Goal: Transaction & Acquisition: Purchase product/service

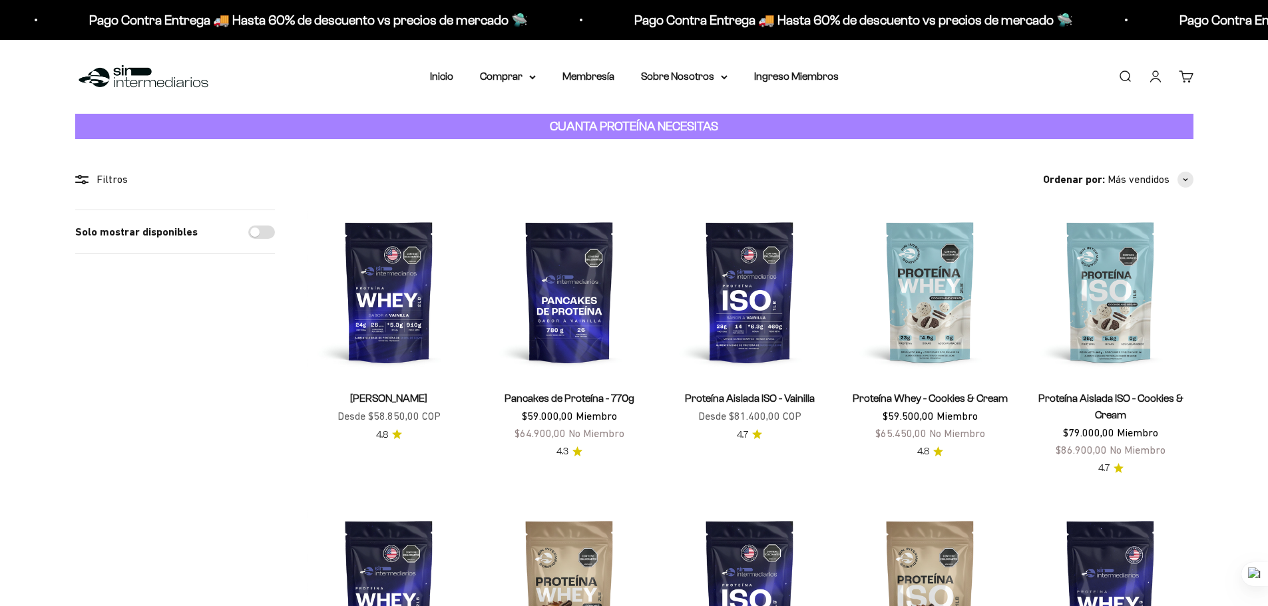
click at [627, 71] on link "Iniciar sesión" at bounding box center [1155, 76] width 15 height 15
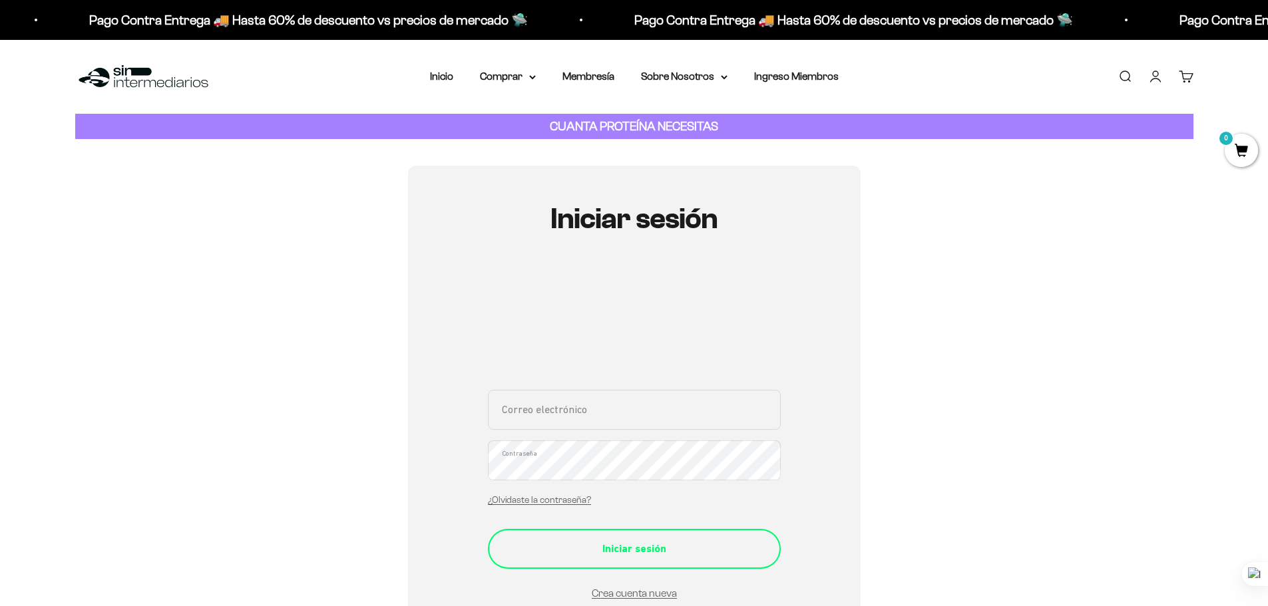
type input "oscaransuhe@gmail.com"
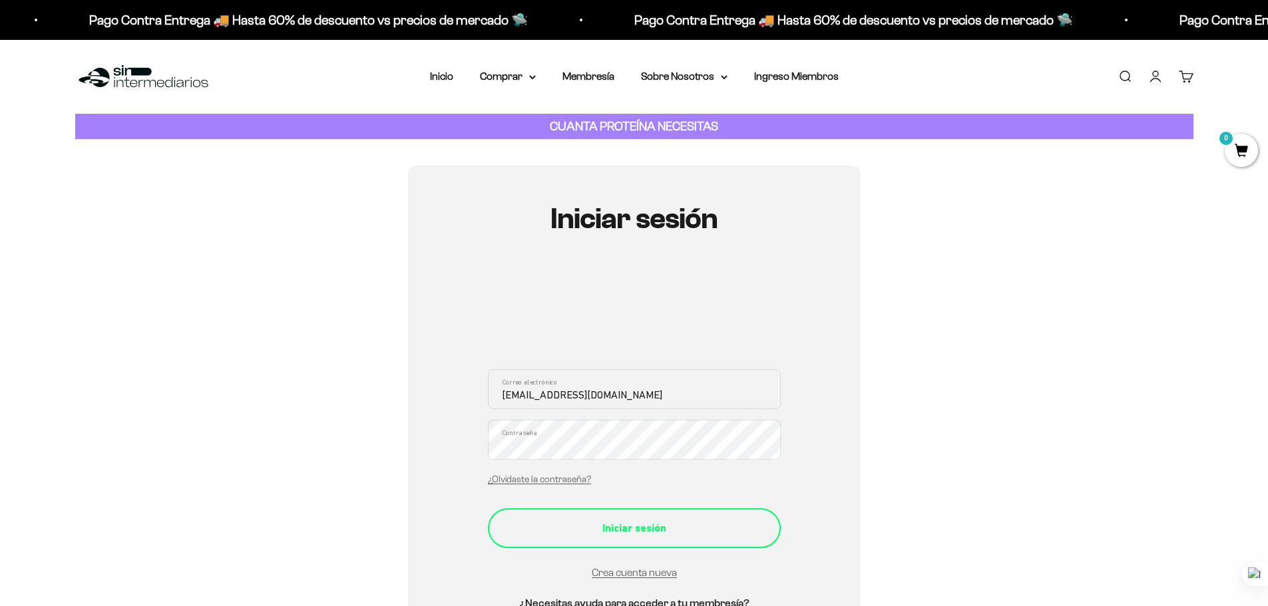
click at [601, 549] on button "Iniciar sesión" at bounding box center [634, 529] width 293 height 40
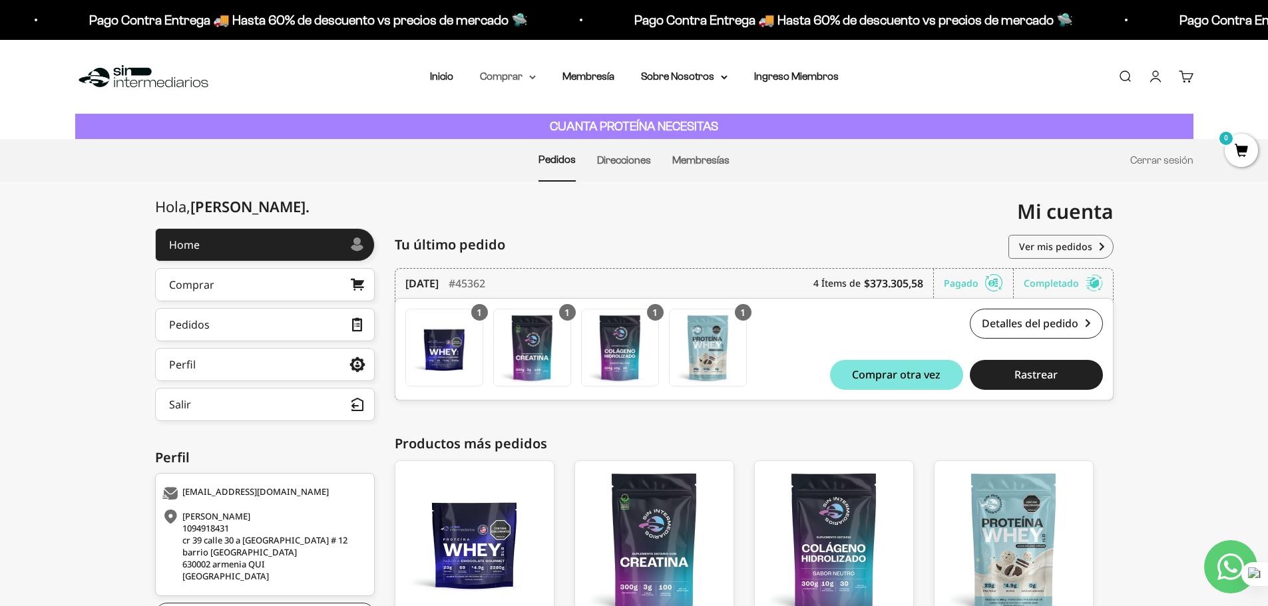
click at [504, 76] on summary "Comprar" at bounding box center [508, 76] width 56 height 17
click at [555, 188] on span "Todos Los Productos" at bounding box center [537, 193] width 98 height 11
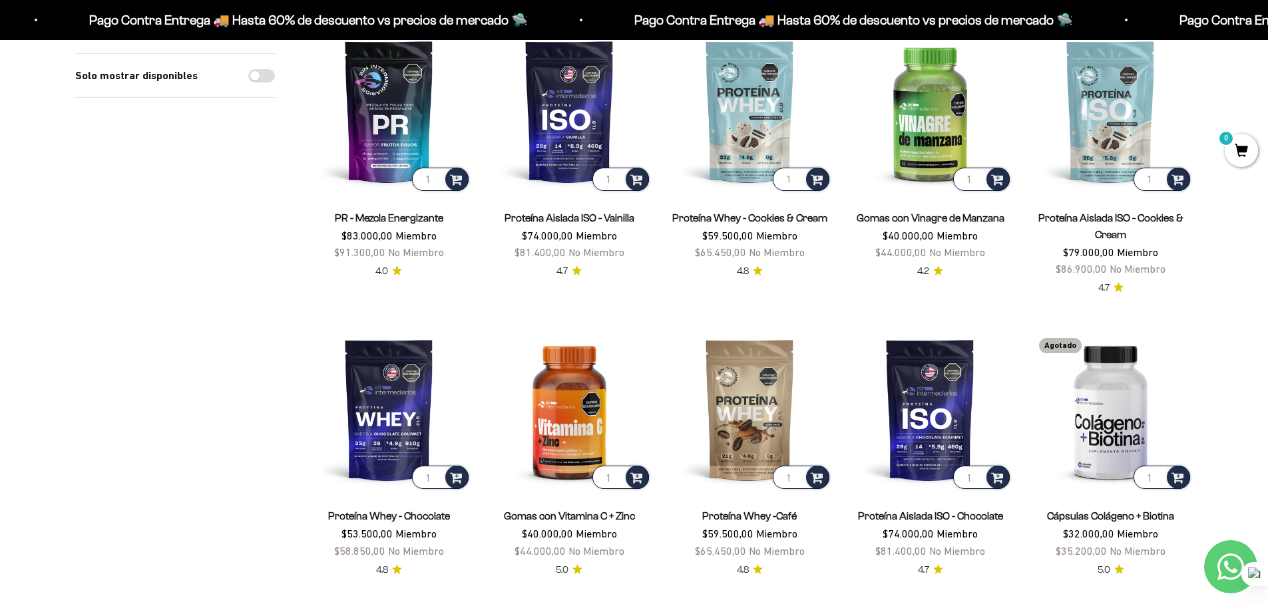
scroll to position [865, 0]
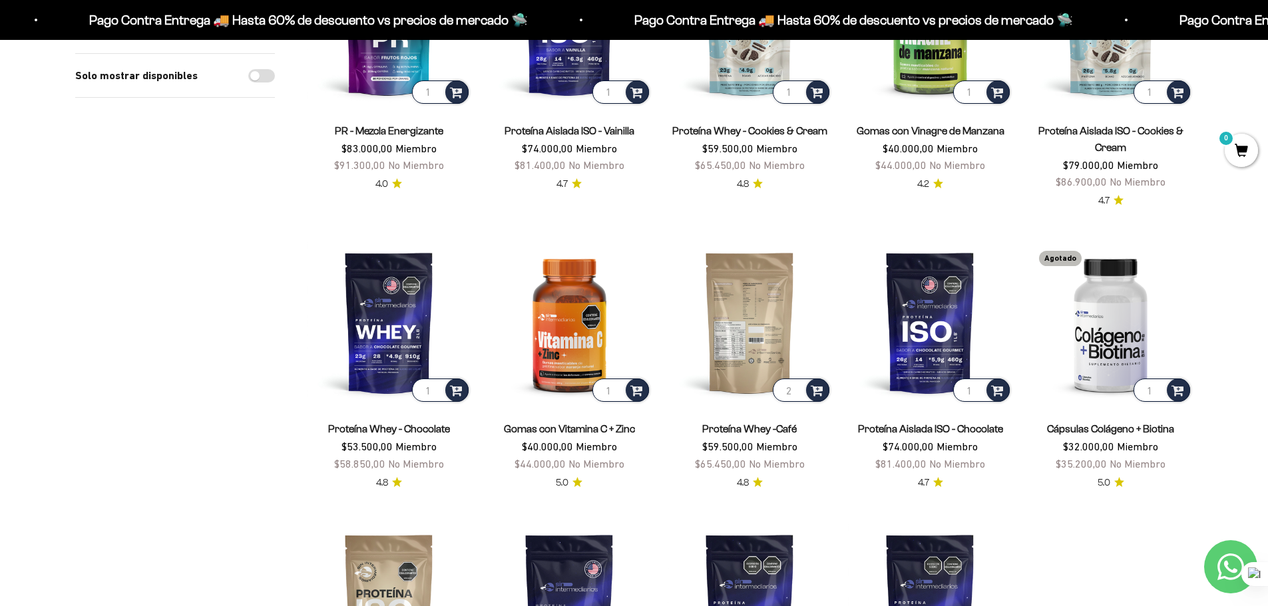
click at [800, 387] on input "2" at bounding box center [801, 390] width 57 height 23
type input "1"
click at [796, 395] on input "1" at bounding box center [801, 390] width 57 height 23
click at [814, 393] on span at bounding box center [817, 389] width 13 height 15
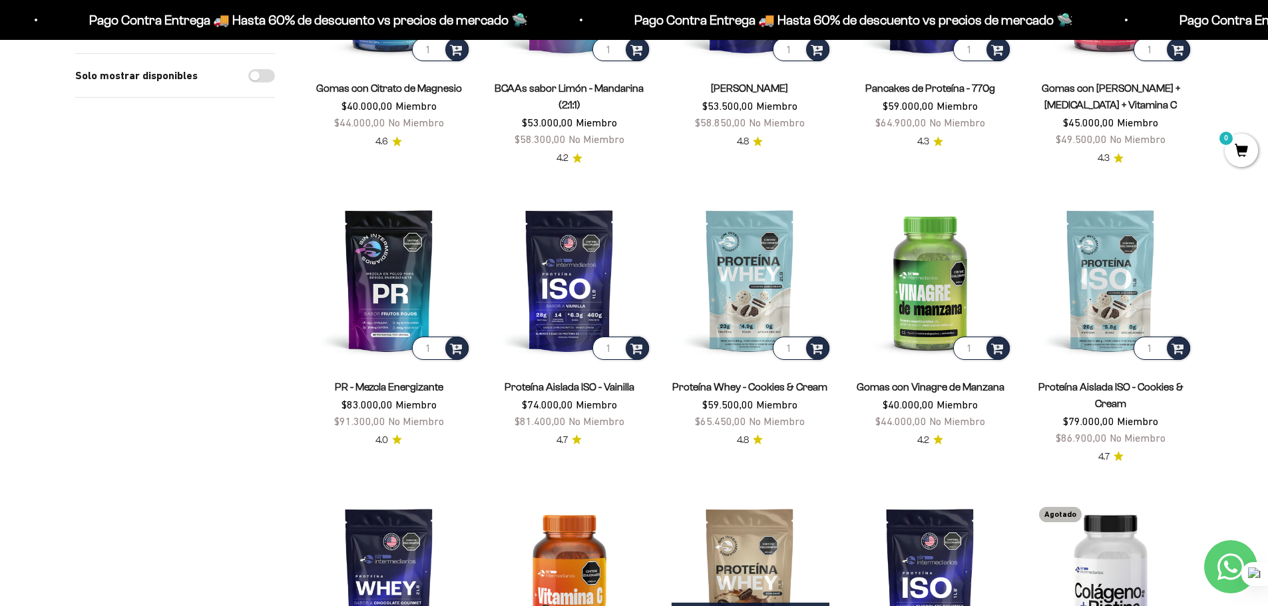
scroll to position [533, 0]
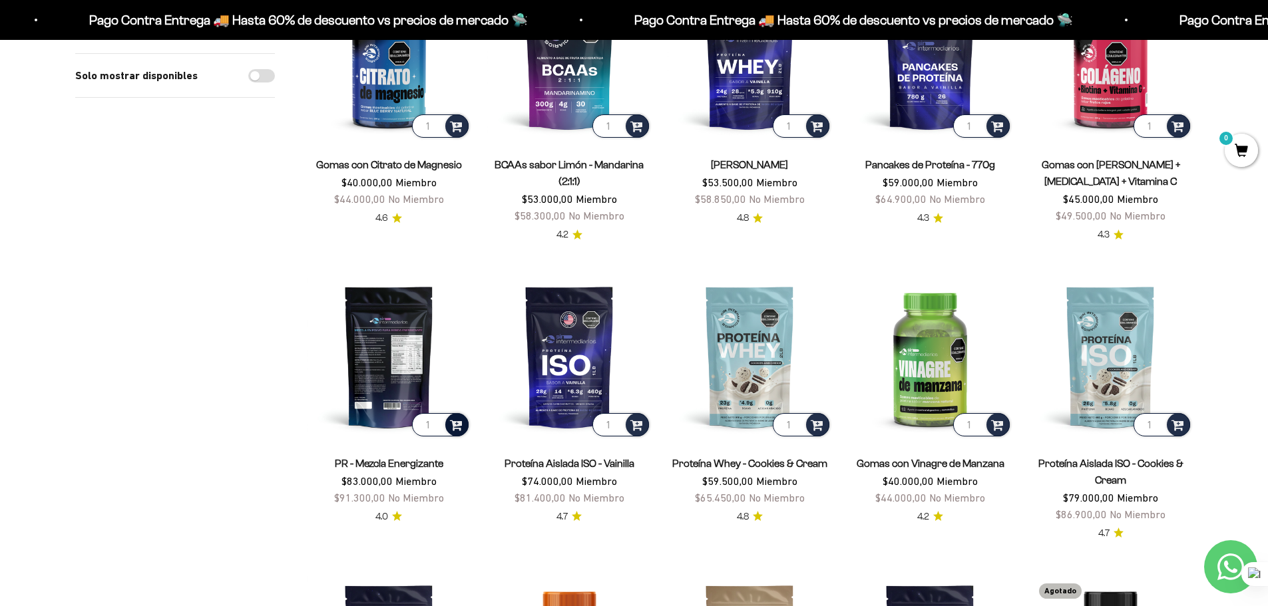
click at [457, 425] on span at bounding box center [456, 424] width 13 height 15
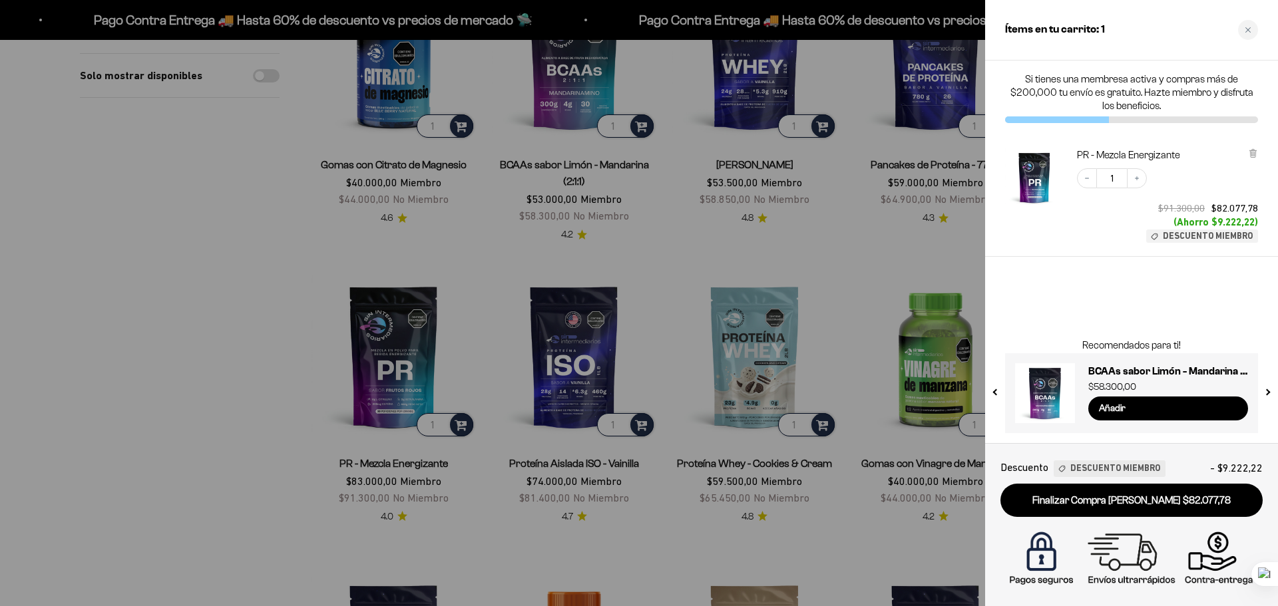
click at [274, 314] on div at bounding box center [639, 303] width 1278 height 606
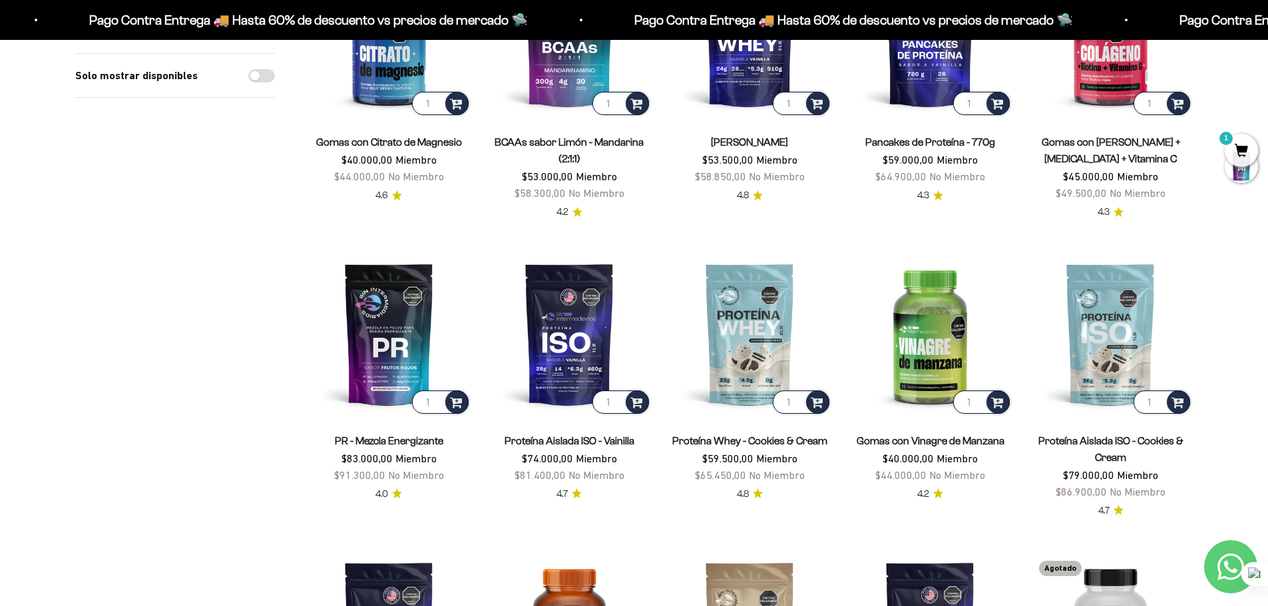
scroll to position [799, 0]
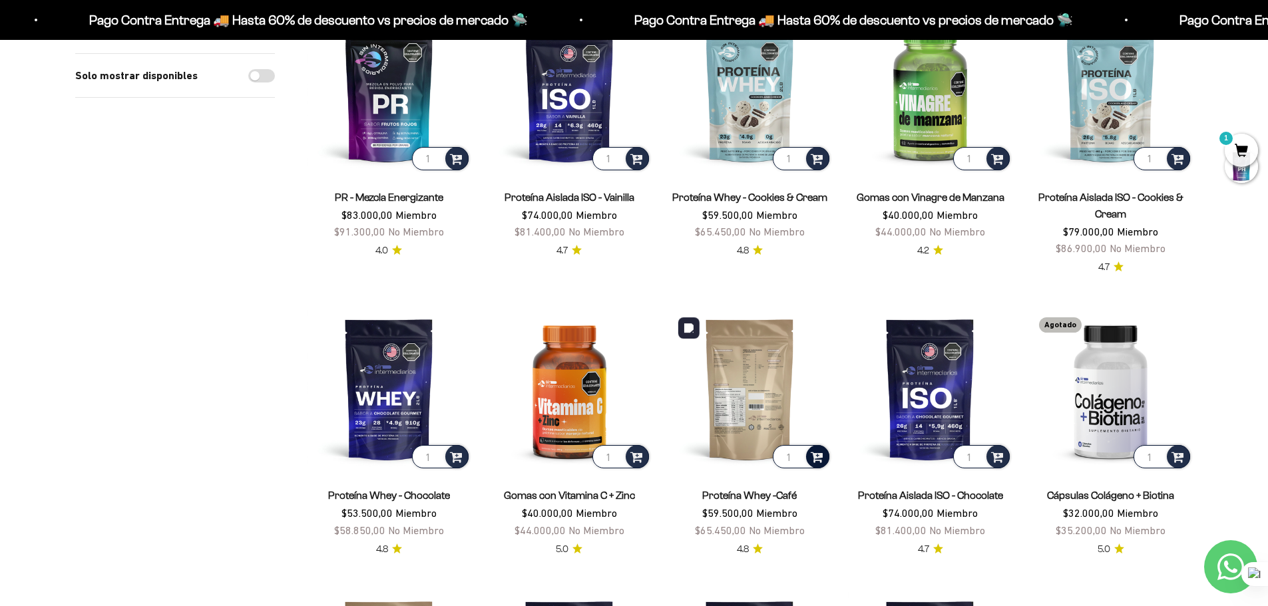
click at [820, 458] on span at bounding box center [817, 456] width 13 height 15
click at [750, 421] on span "Café / 1 libra (460g)" at bounding box center [750, 421] width 71 height 10
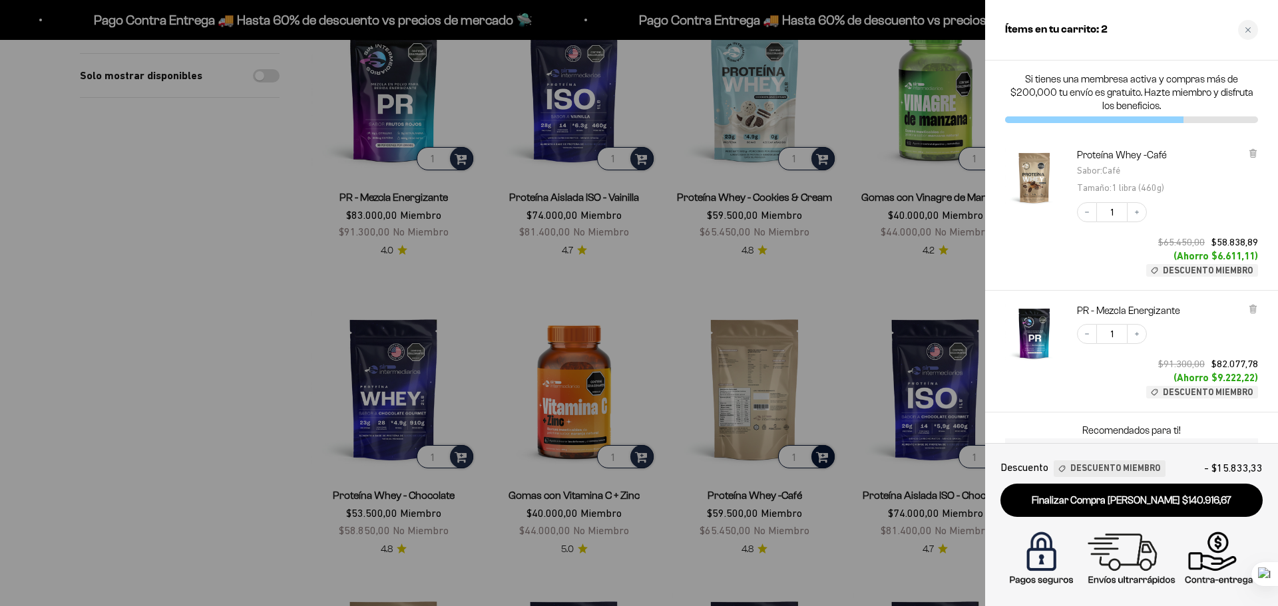
click at [226, 359] on div at bounding box center [639, 303] width 1278 height 606
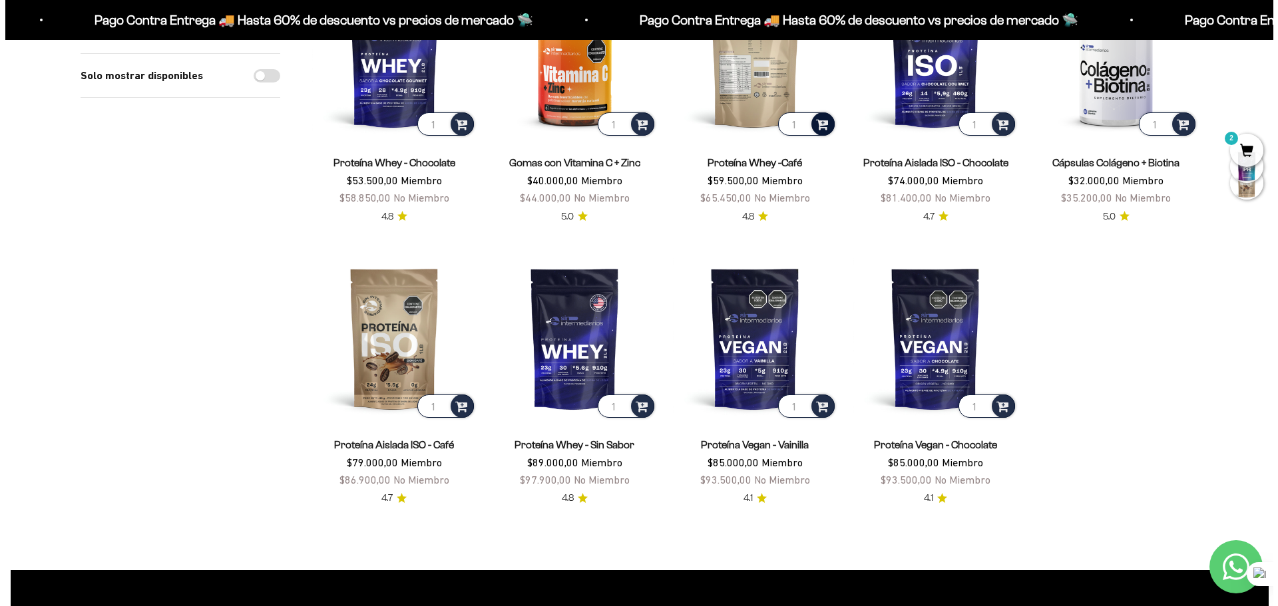
scroll to position [1065, 0]
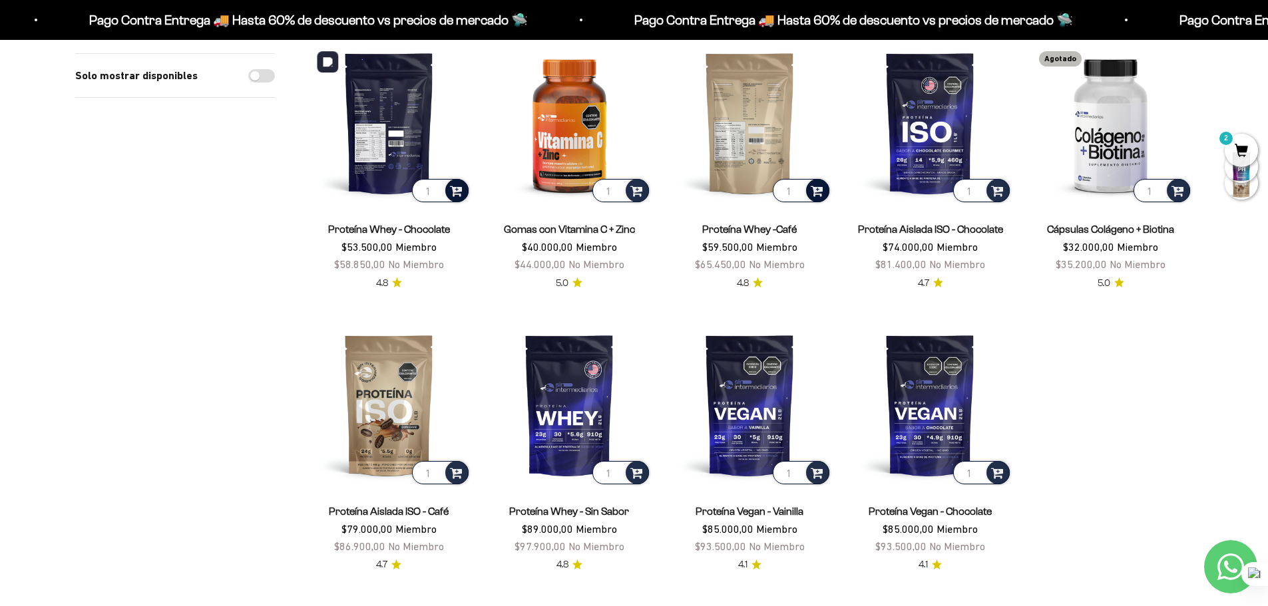
click at [461, 191] on span at bounding box center [456, 189] width 13 height 15
click at [405, 171] on span "Chocolate / 5 libras (2280g)" at bounding box center [390, 171] width 102 height 10
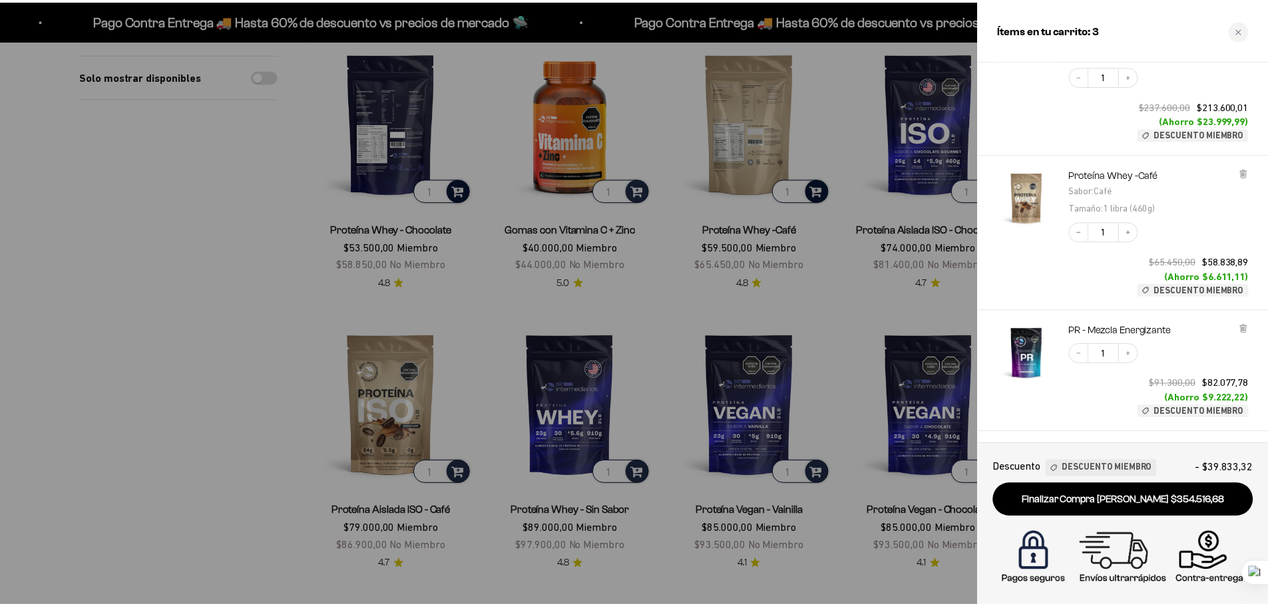
scroll to position [214, 0]
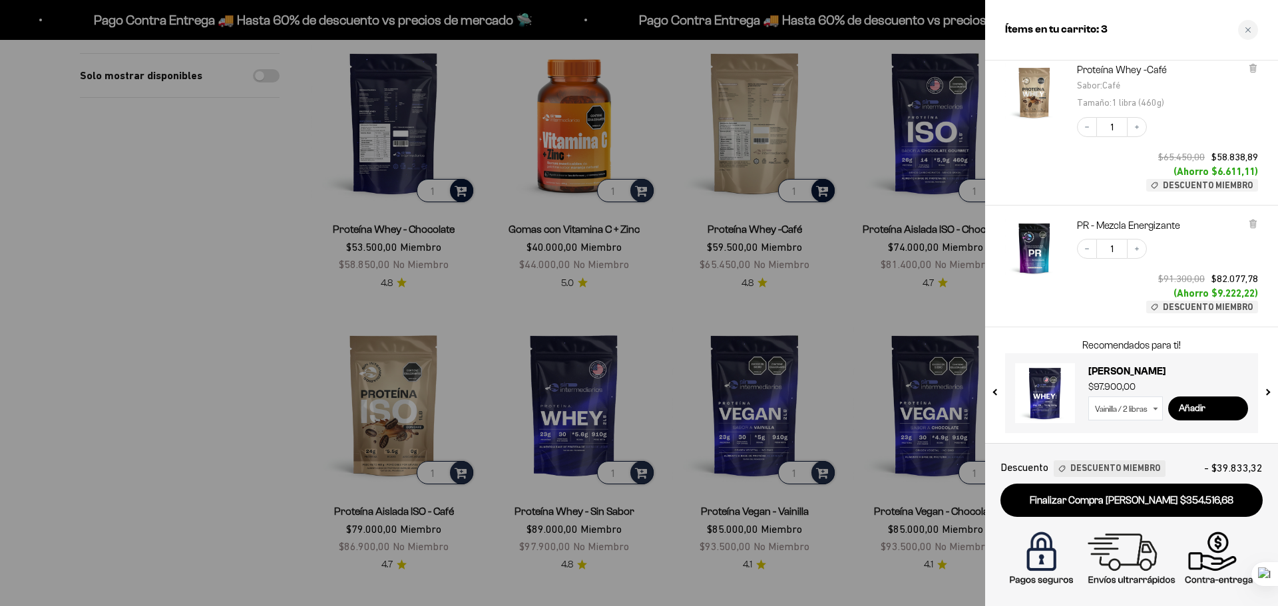
click at [156, 362] on div at bounding box center [639, 303] width 1278 height 606
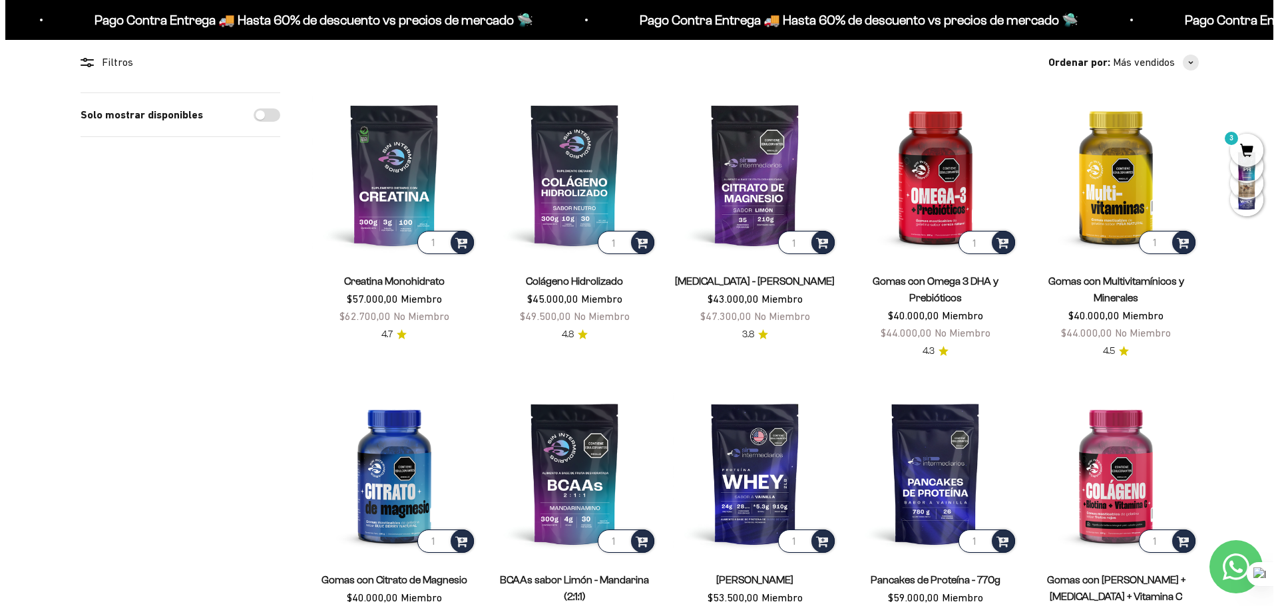
scroll to position [67, 0]
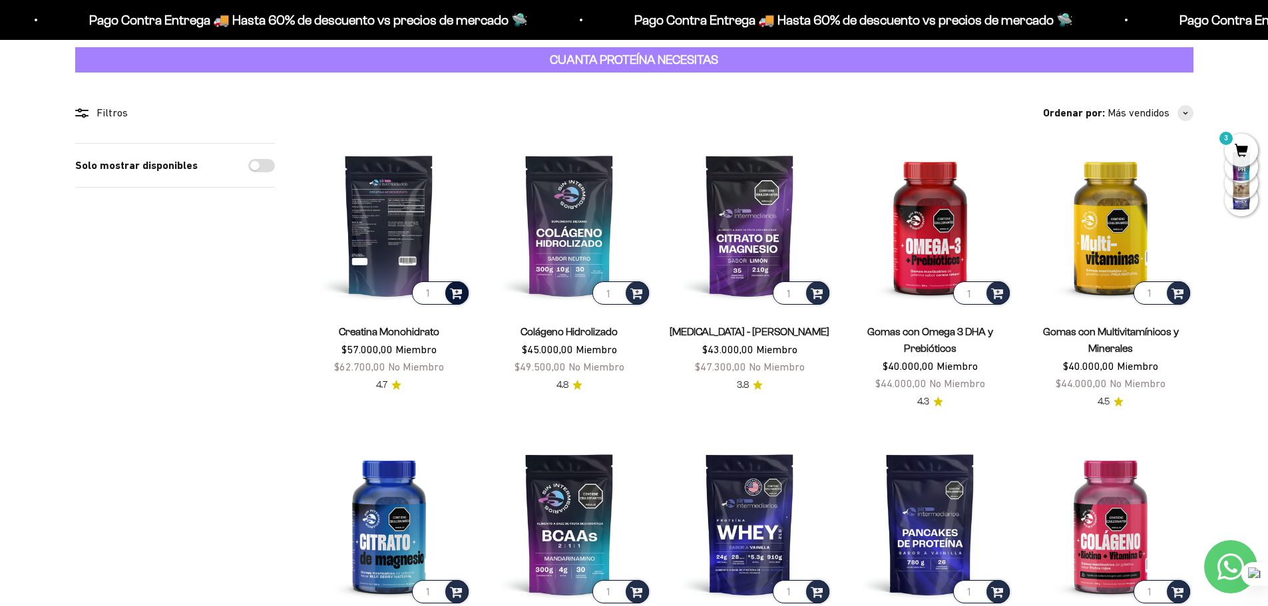
click at [461, 297] on span at bounding box center [456, 292] width 13 height 15
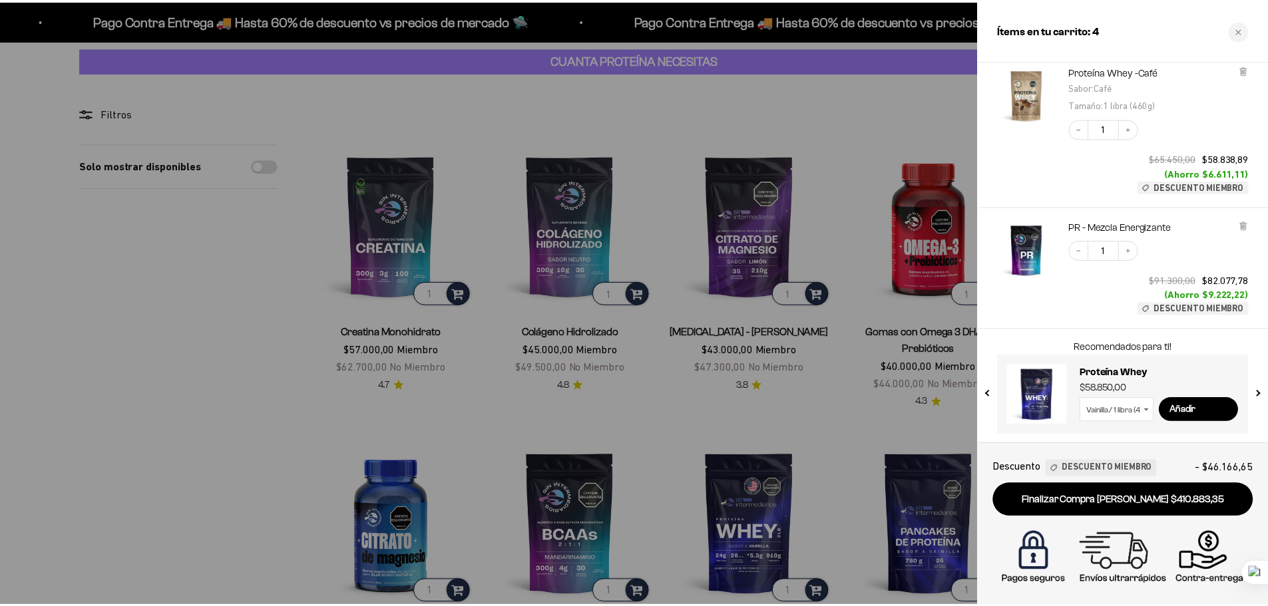
scroll to position [336, 0]
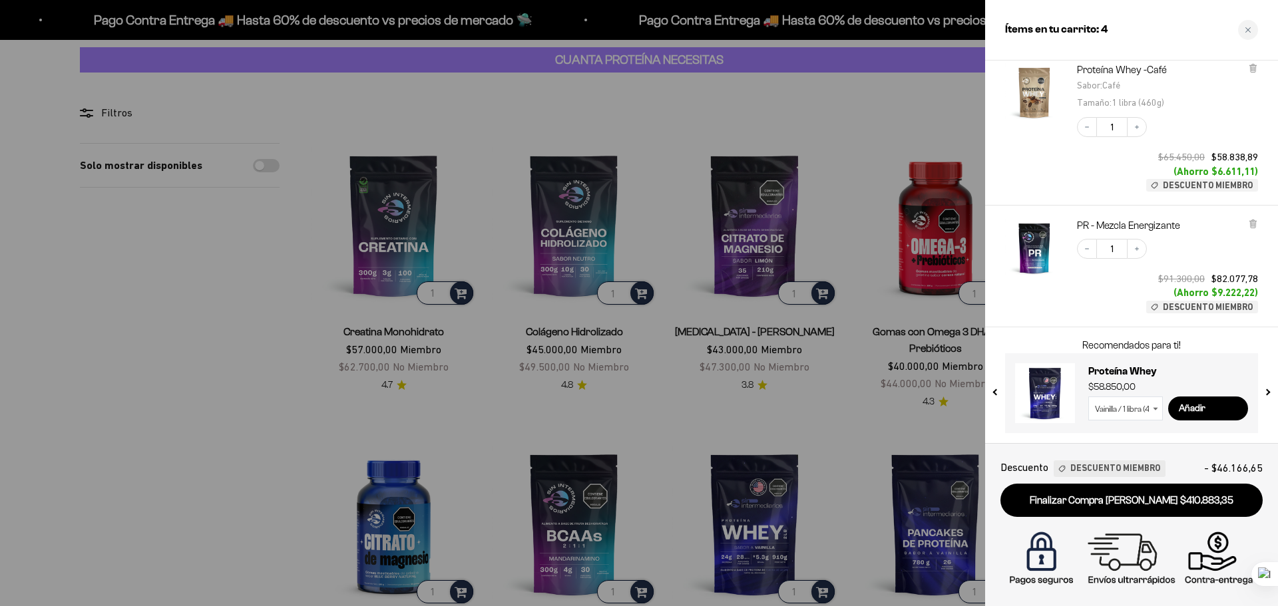
click at [218, 426] on div at bounding box center [639, 303] width 1278 height 606
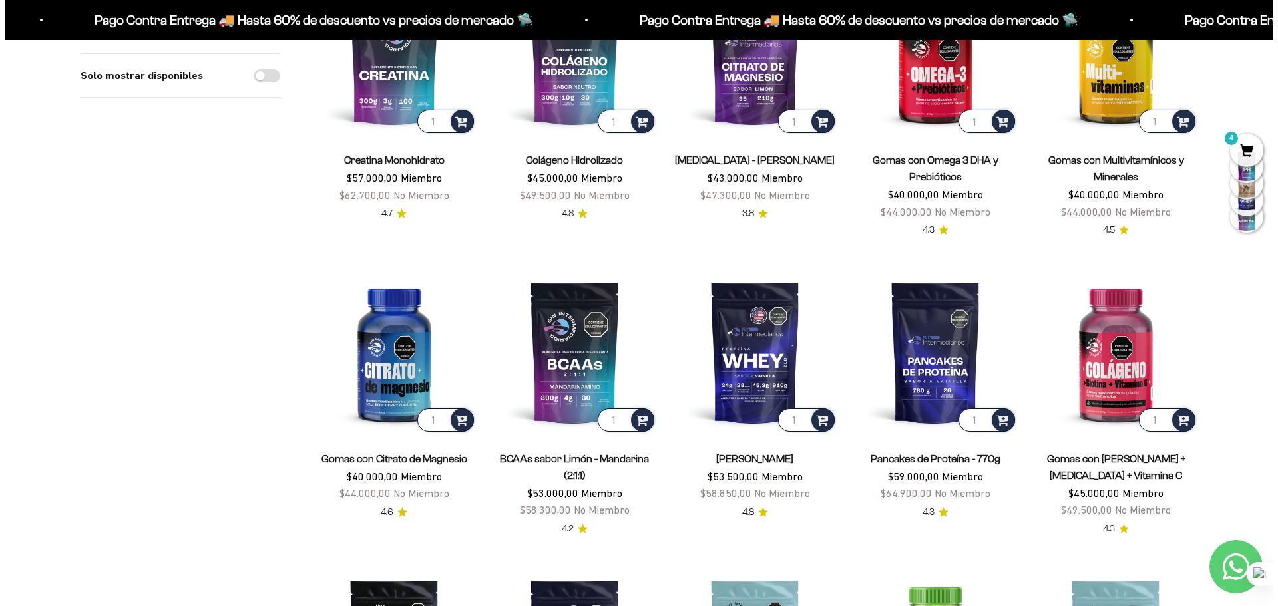
scroll to position [0, 0]
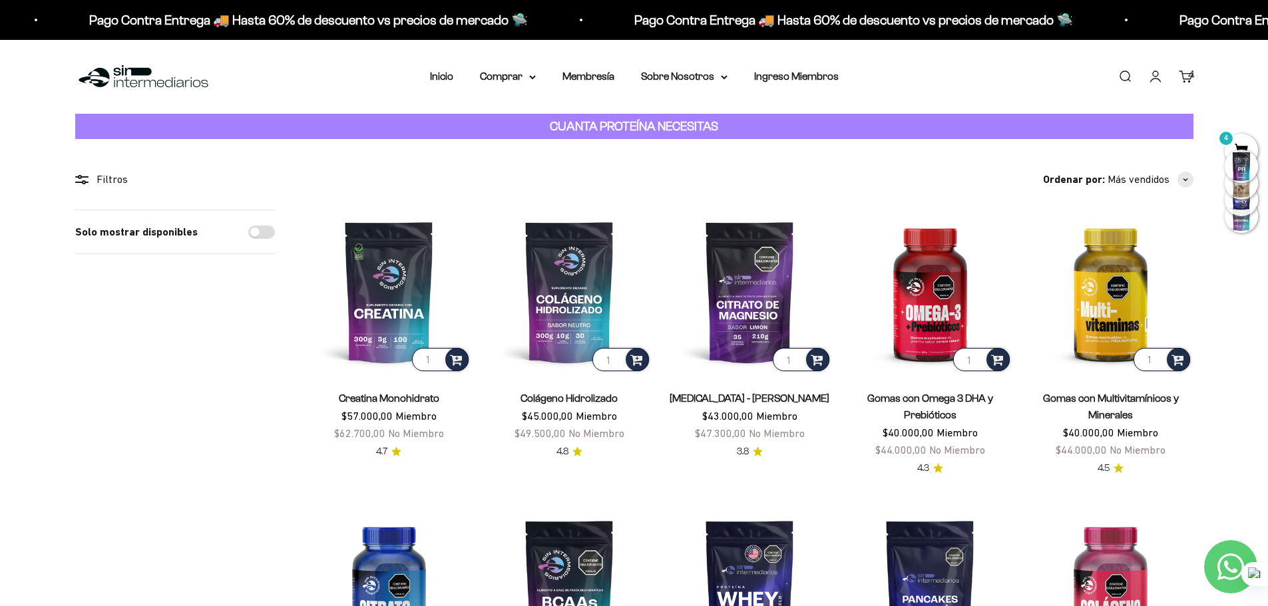
click at [1246, 150] on div at bounding box center [1241, 166] width 33 height 33
click at [1242, 141] on span "4" at bounding box center [1241, 150] width 33 height 33
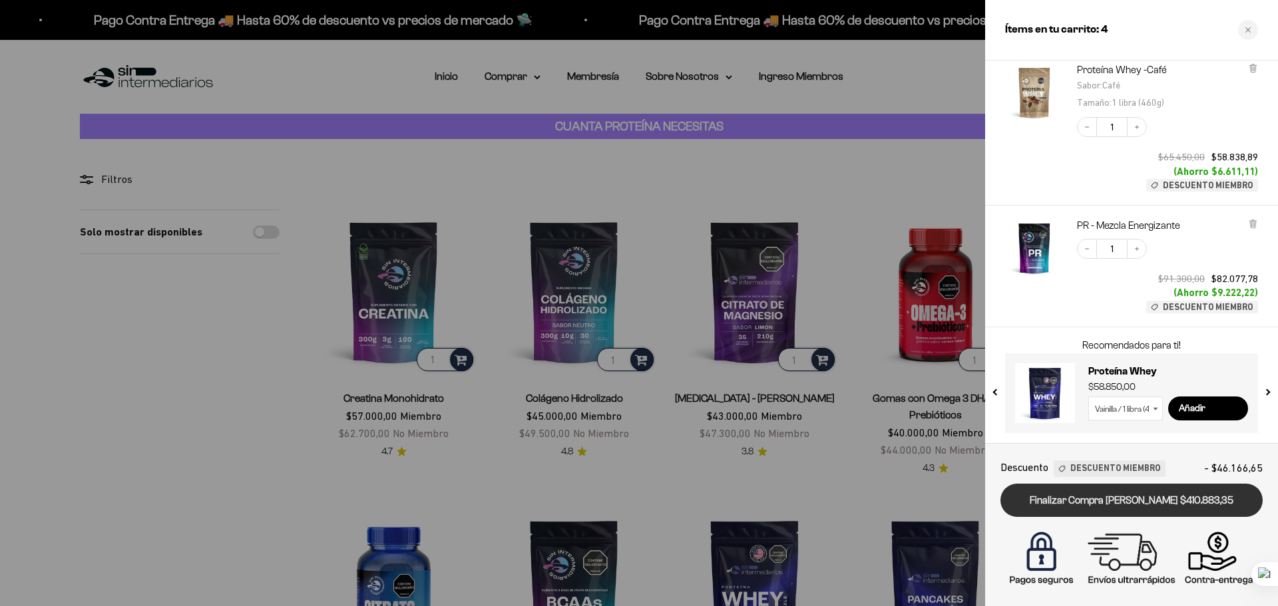
click at [1132, 506] on link "Finalizar Compra Segura $410.883,35" at bounding box center [1132, 501] width 262 height 34
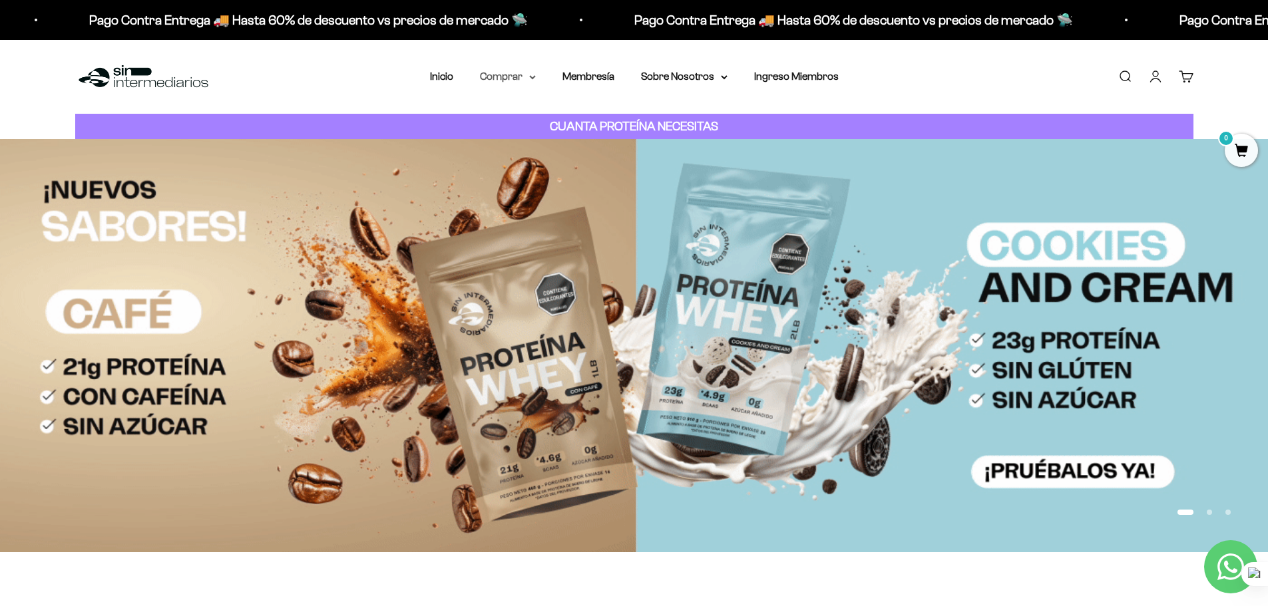
click at [513, 73] on summary "Comprar" at bounding box center [508, 76] width 56 height 17
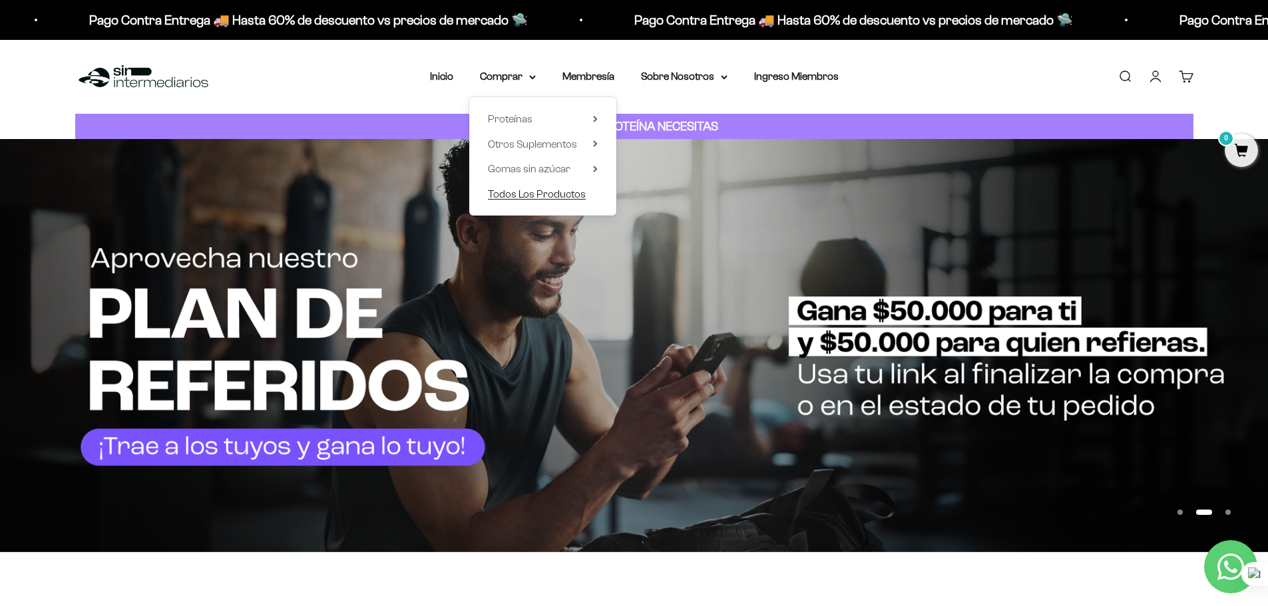
click at [559, 198] on span "Todos Los Productos" at bounding box center [537, 193] width 98 height 11
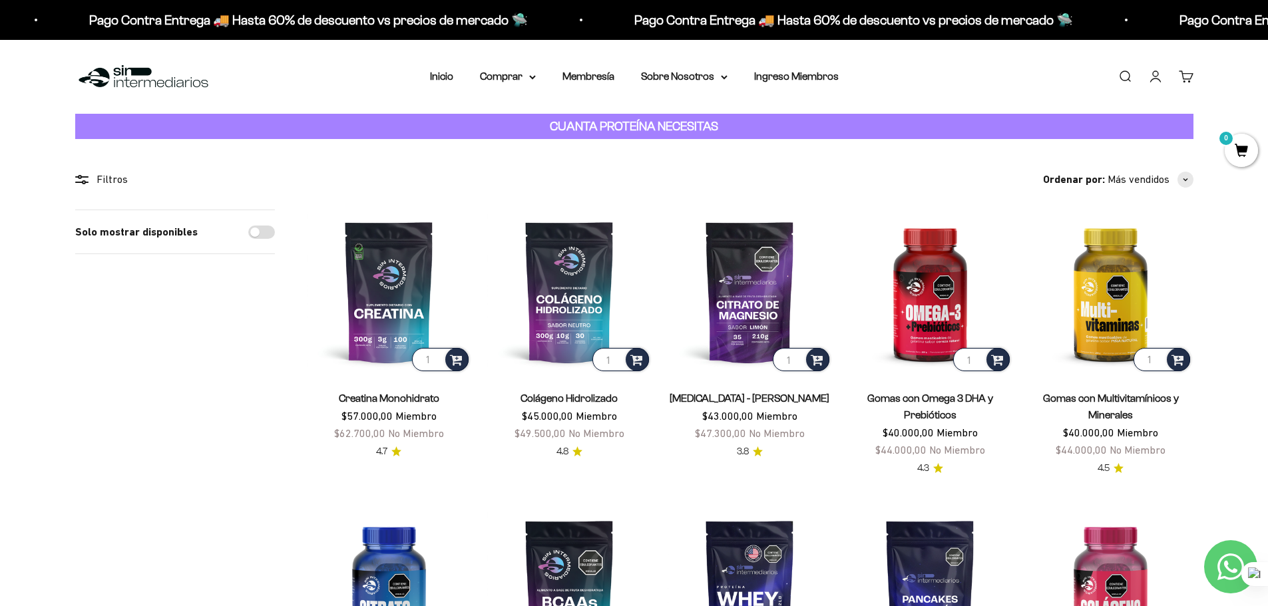
click at [1152, 71] on link "Cuenta" at bounding box center [1155, 76] width 15 height 15
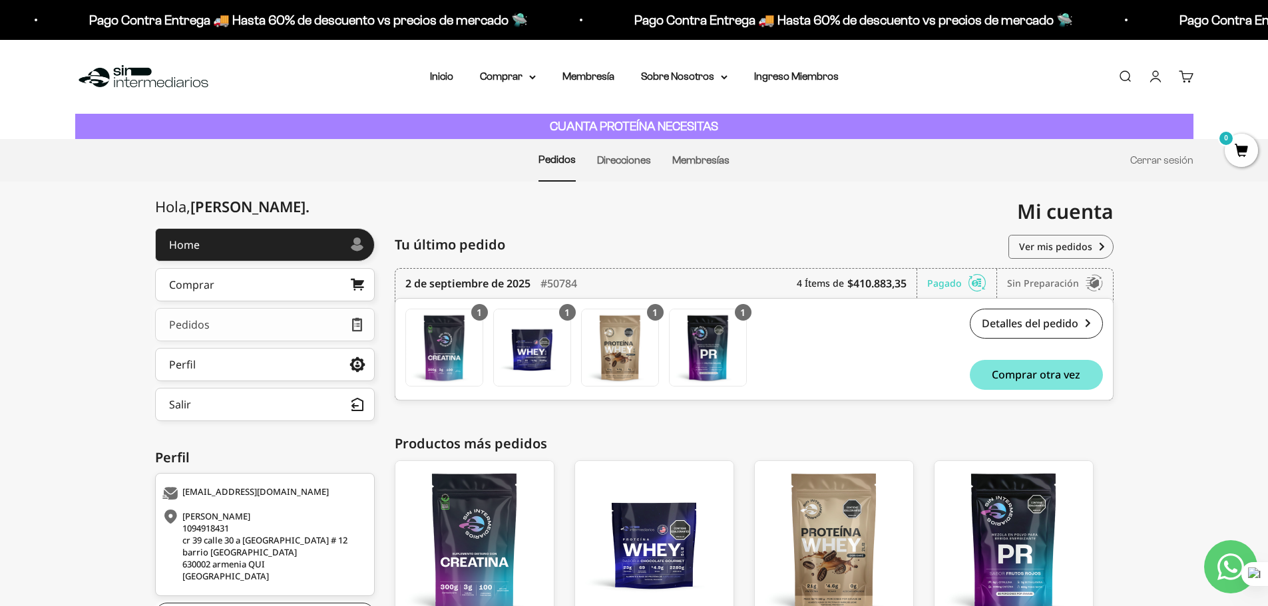
click at [240, 321] on link "Pedidos" at bounding box center [265, 324] width 220 height 33
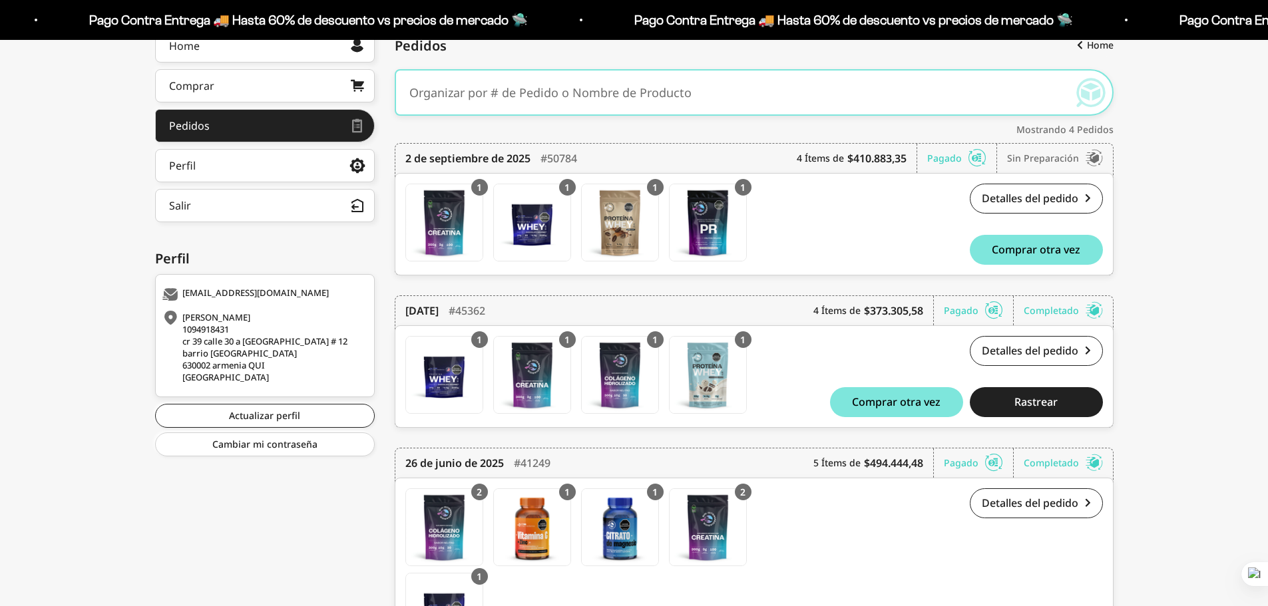
scroll to position [200, 0]
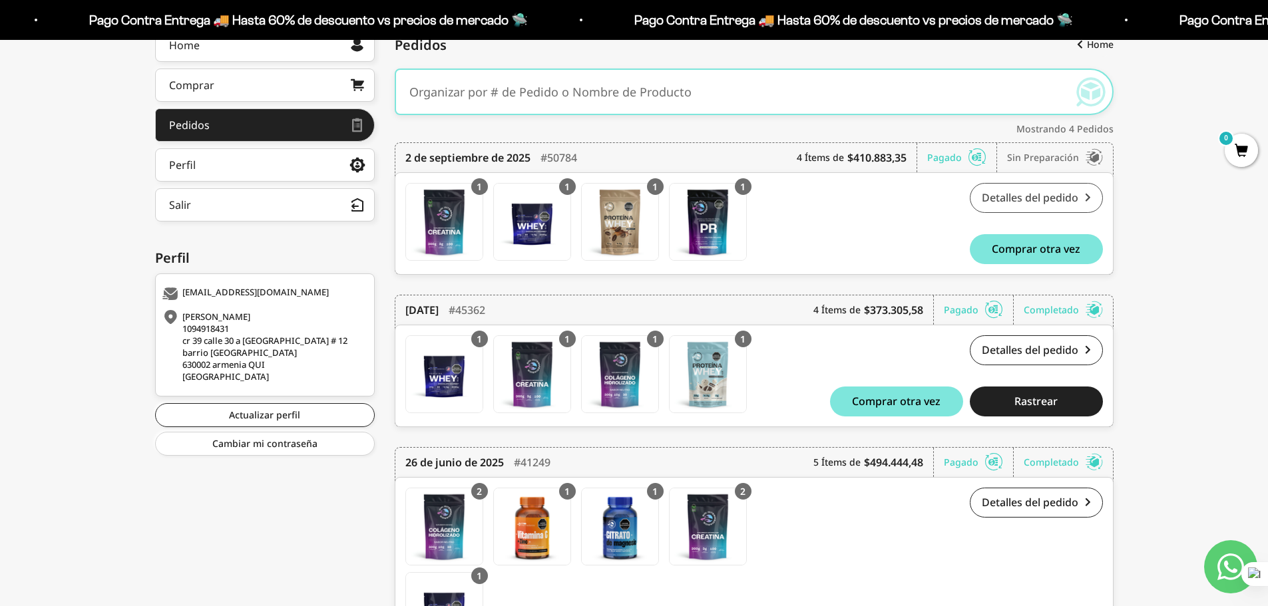
click at [1069, 194] on link "Detalles del pedido" at bounding box center [1036, 198] width 133 height 30
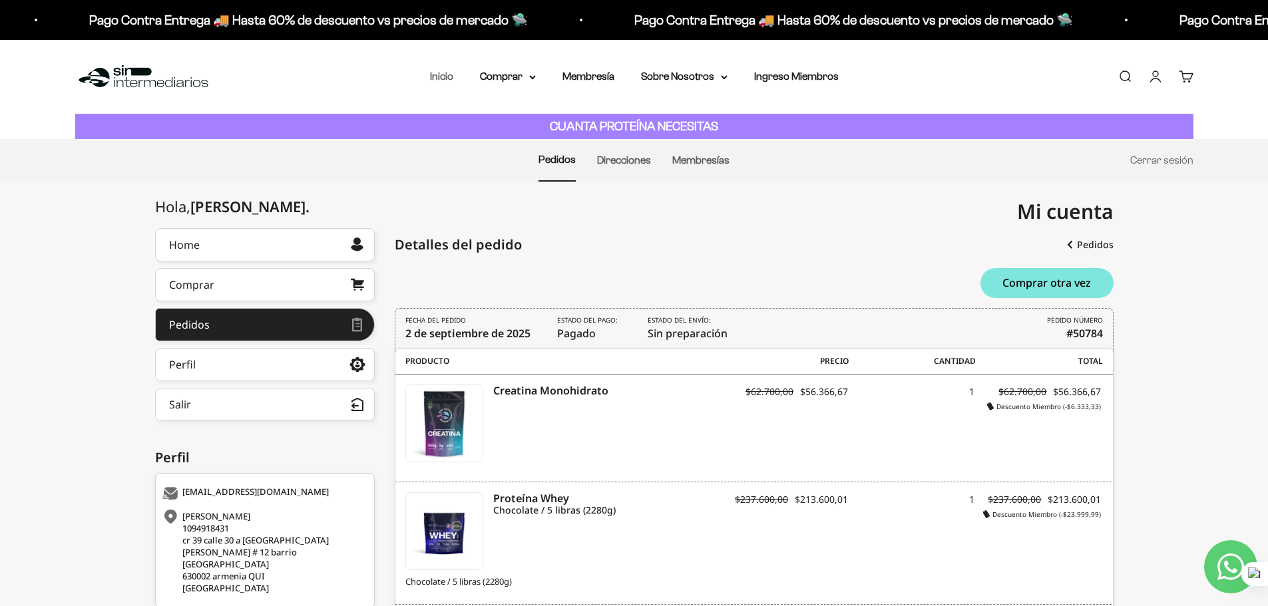
click at [443, 72] on link "Inicio" at bounding box center [441, 76] width 23 height 11
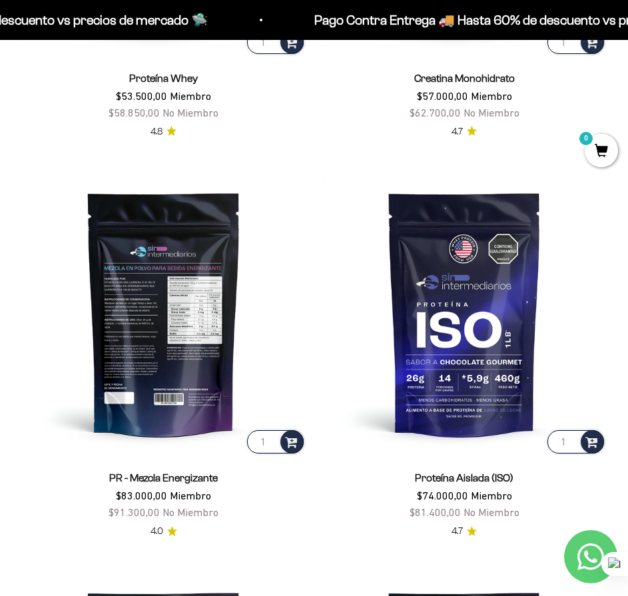
scroll to position [666, 0]
